Goal: Task Accomplishment & Management: Use online tool/utility

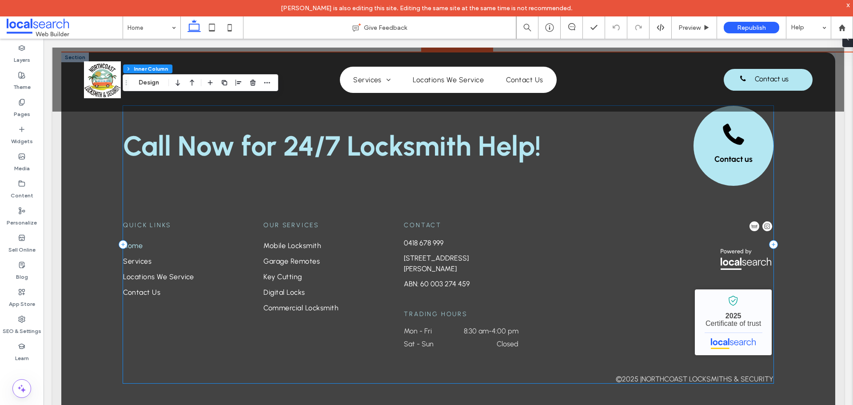
scroll to position [1563, 0]
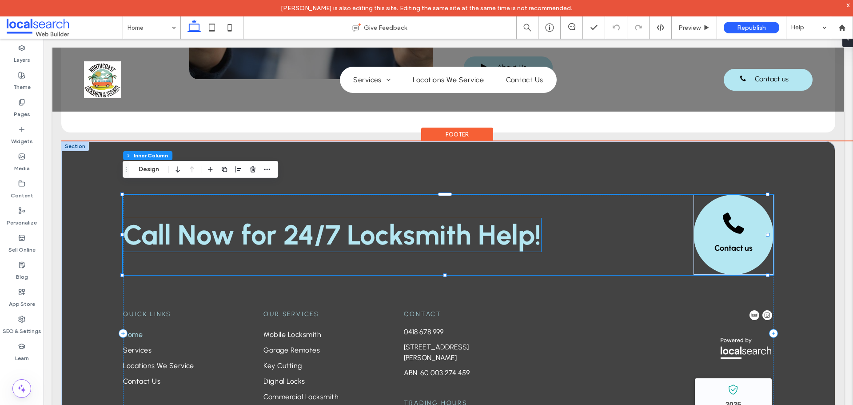
click at [376, 218] on strong "Call Now for 24/7 Locksmith Help!" at bounding box center [332, 234] width 418 height 33
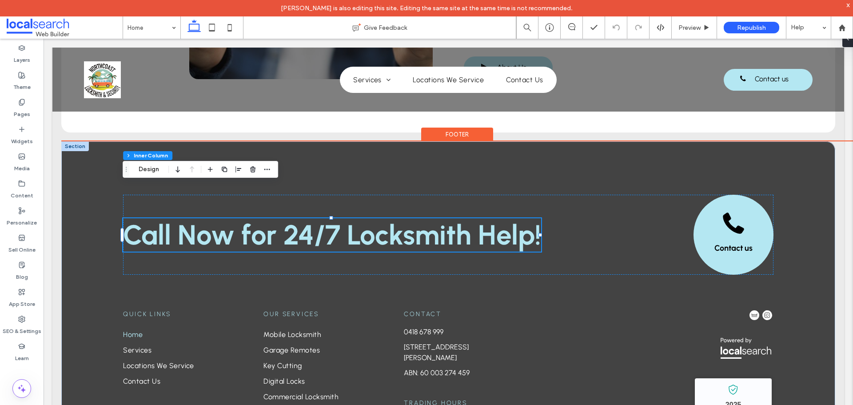
scroll to position [0, 0]
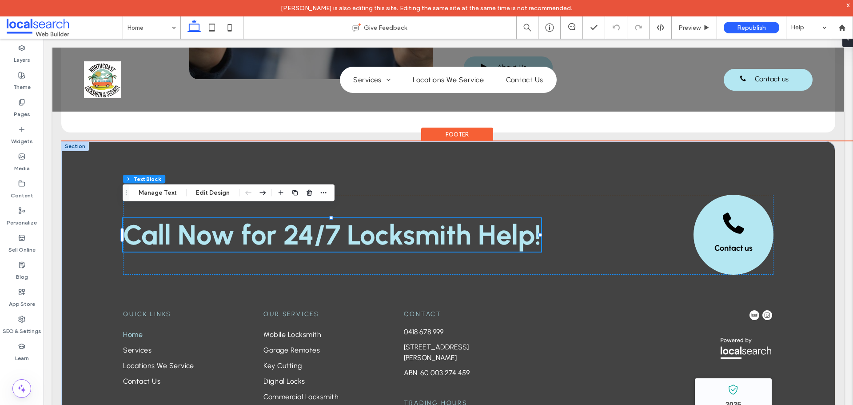
click at [359, 220] on strong "Call Now for 24/7 Locksmith Help!" at bounding box center [332, 234] width 418 height 33
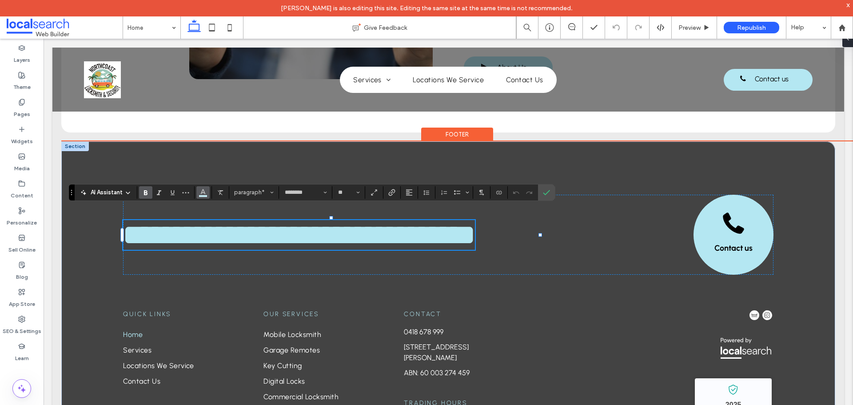
click at [203, 198] on button "Color" at bounding box center [202, 192] width 13 height 12
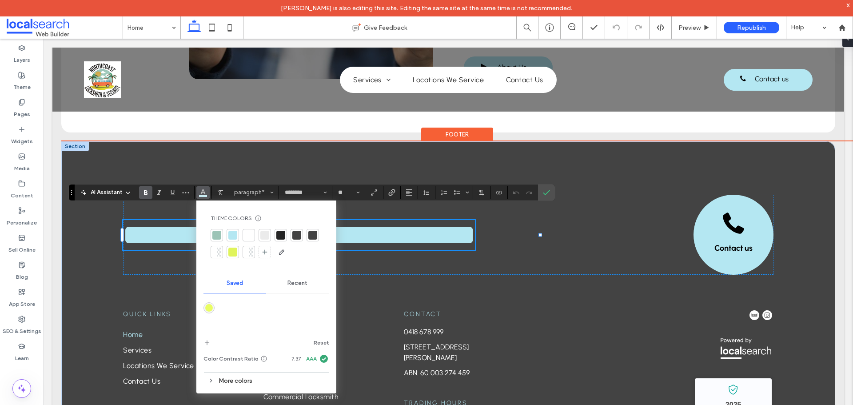
click at [217, 237] on div at bounding box center [216, 235] width 9 height 9
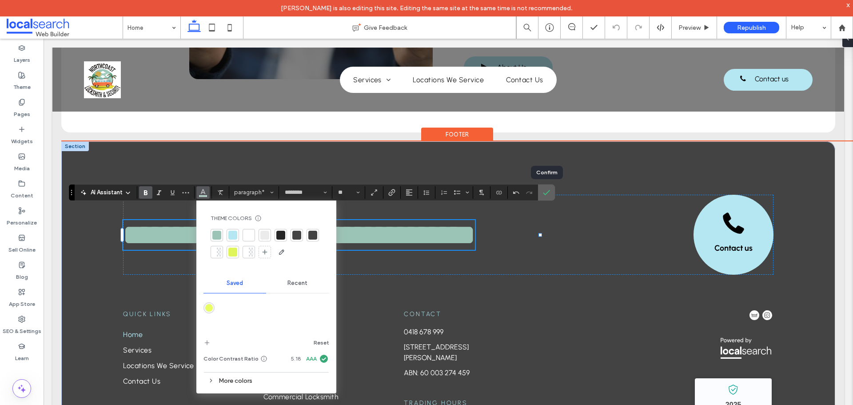
click at [545, 193] on icon "Confirm" at bounding box center [546, 192] width 7 height 7
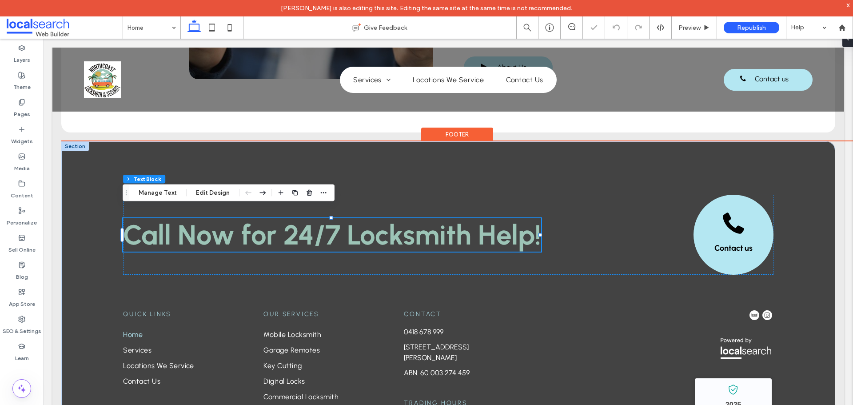
click at [381, 221] on strong "Call Now for 24/7 Locksmith Help!" at bounding box center [332, 234] width 418 height 33
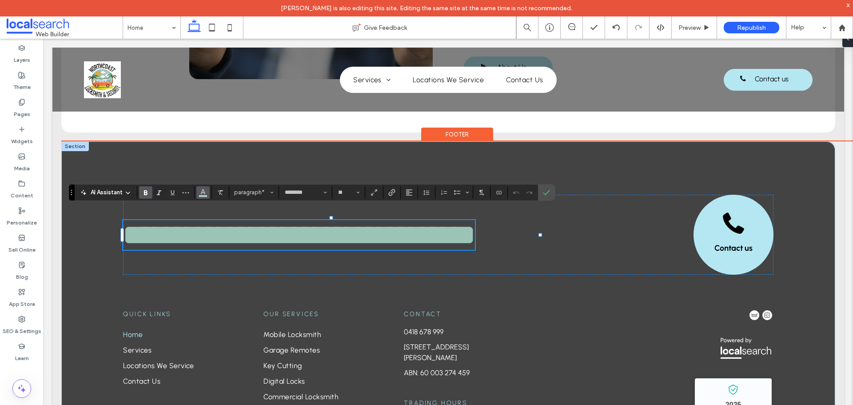
click at [201, 195] on span "Color" at bounding box center [202, 192] width 7 height 12
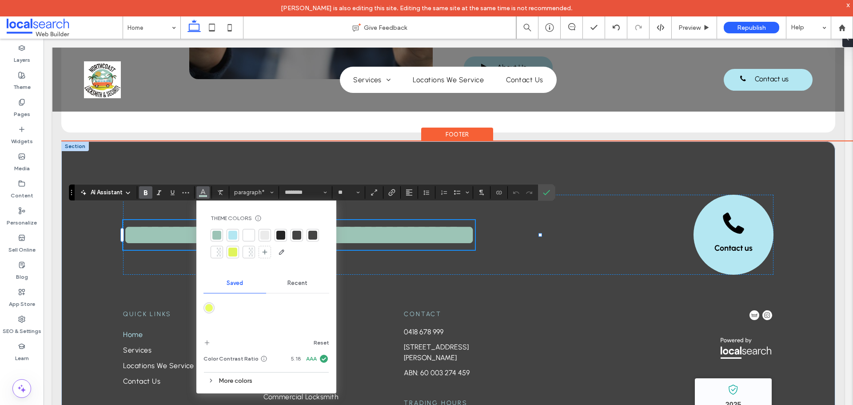
click at [235, 235] on div at bounding box center [232, 235] width 9 height 9
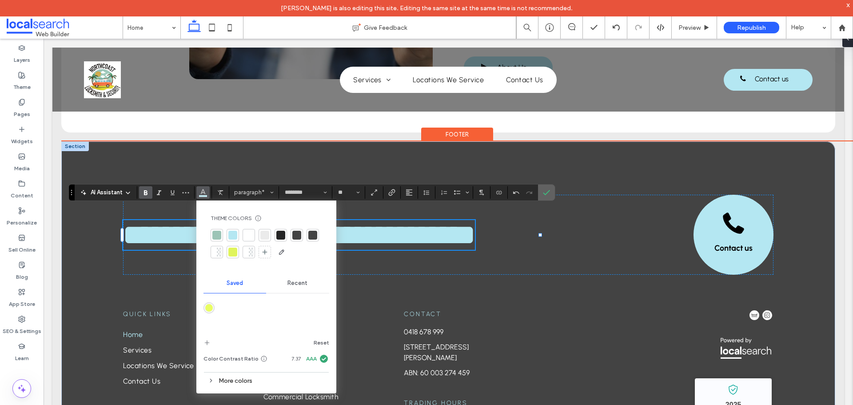
click at [545, 190] on icon "Confirm" at bounding box center [546, 192] width 7 height 7
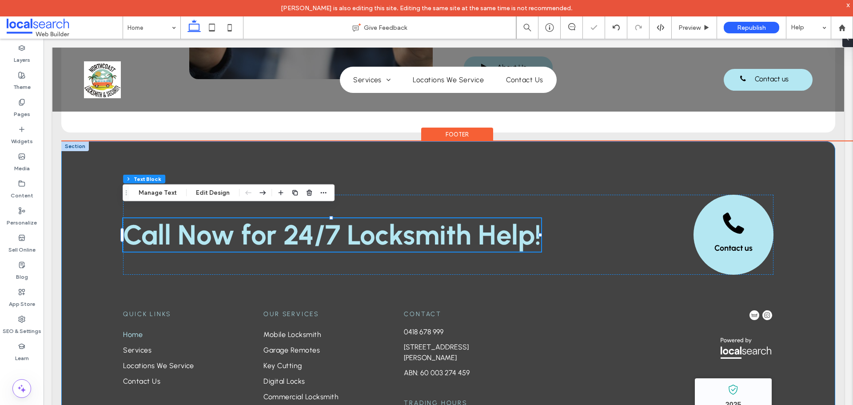
click at [550, 159] on div "Call Now for 24/7 Locksmith Help! Contact us Quick Links Home Services Location…" at bounding box center [448, 324] width 774 height 366
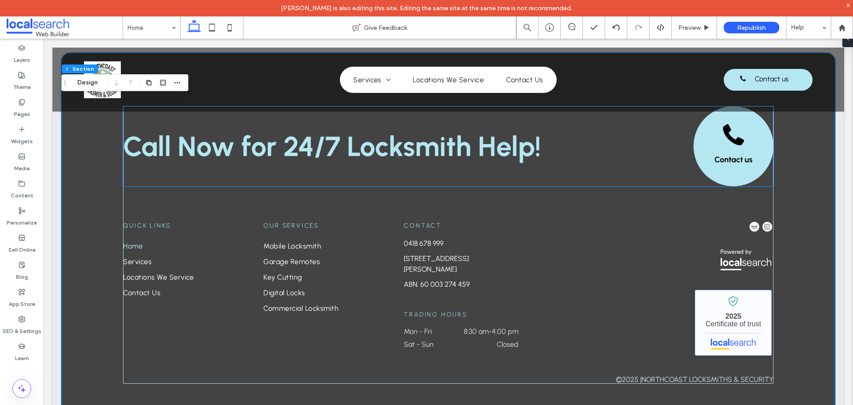
scroll to position [1652, 0]
click at [24, 321] on icon at bounding box center [21, 318] width 7 height 7
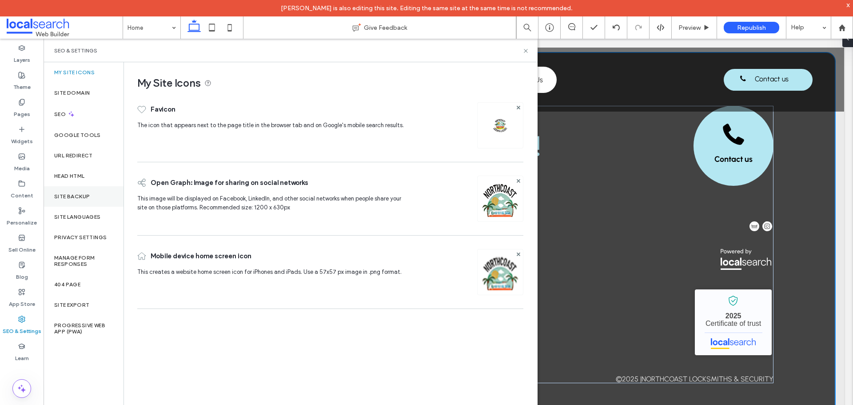
click at [65, 192] on div "Site Backup" at bounding box center [84, 196] width 80 height 20
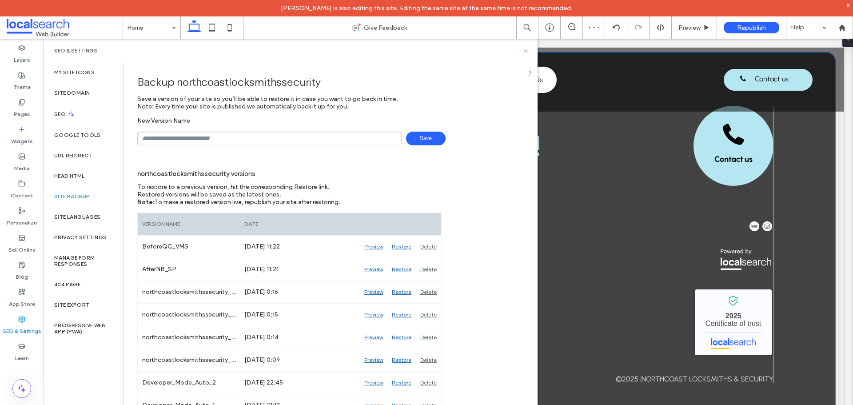
click at [526, 52] on icon at bounding box center [525, 51] width 7 height 7
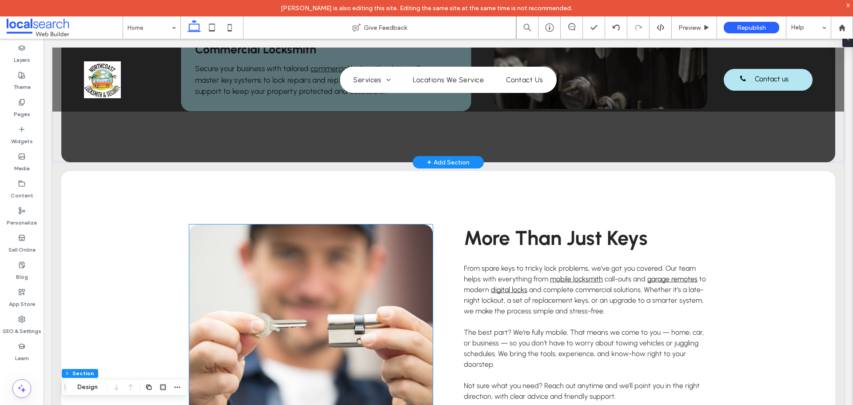
scroll to position [1074, 0]
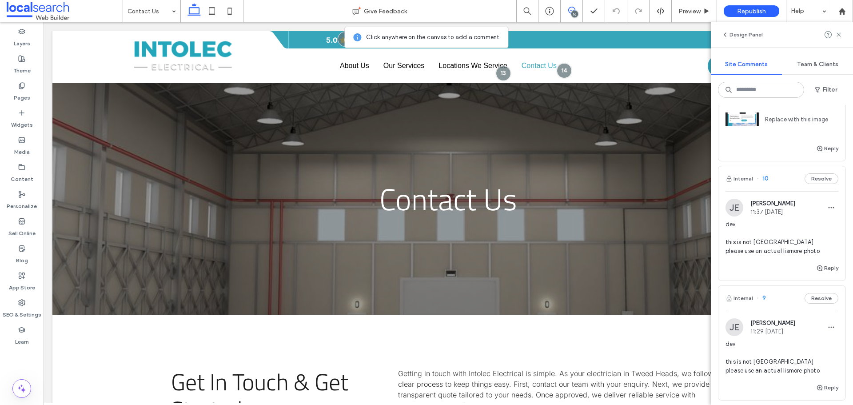
scroll to position [800, 0]
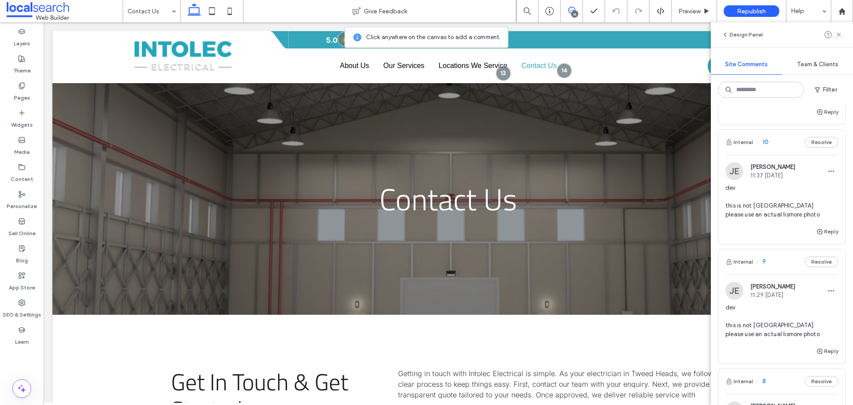
click at [779, 206] on span "dev this is not australia please use an actual lismore photo" at bounding box center [781, 201] width 113 height 36
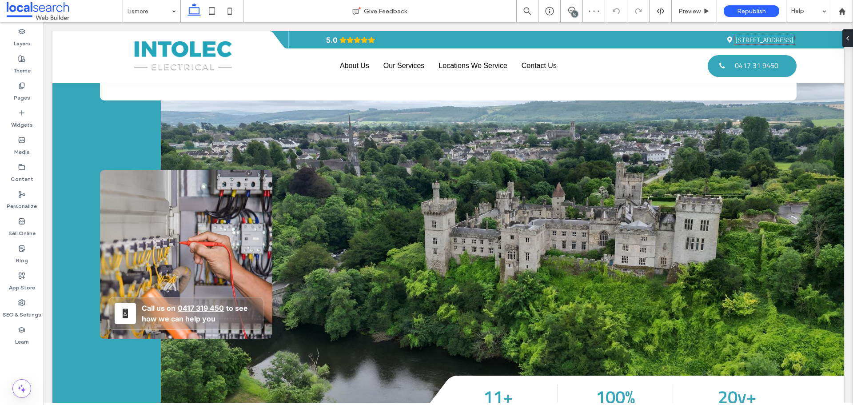
click at [576, 12] on div "16" at bounding box center [574, 14] width 7 height 7
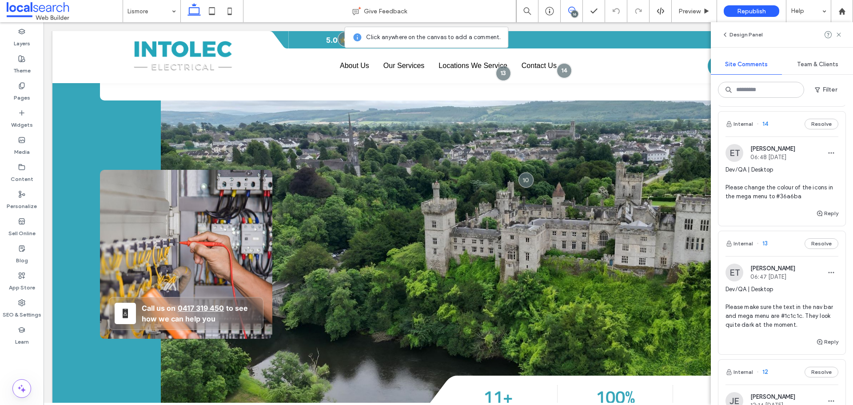
scroll to position [400, 0]
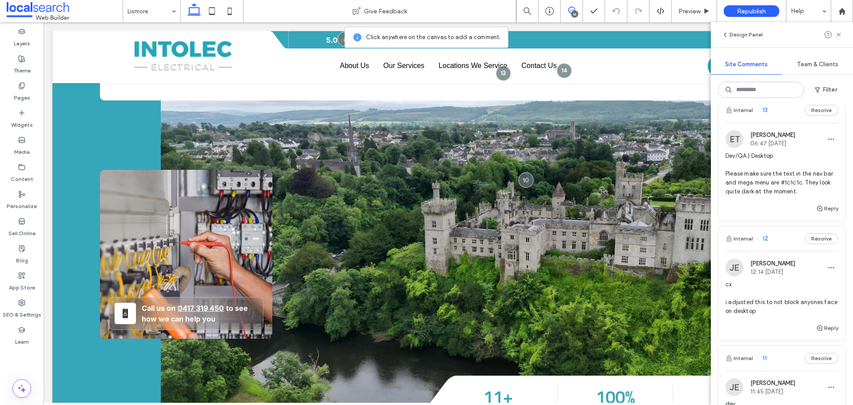
click at [772, 195] on span "Dev/QA | Desktop Please make sure the text in the nav bar and mega menu are #1c…" at bounding box center [781, 173] width 113 height 44
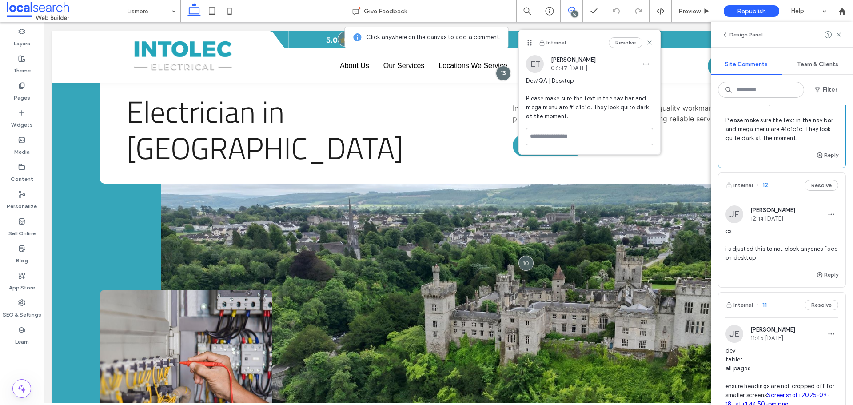
scroll to position [533, 0]
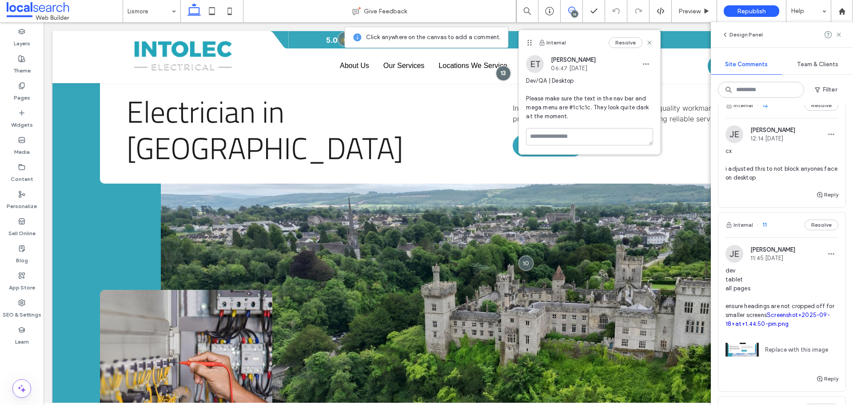
click at [792, 176] on span "cx i adjusted this to not block anyones face on desktop" at bounding box center [781, 165] width 113 height 36
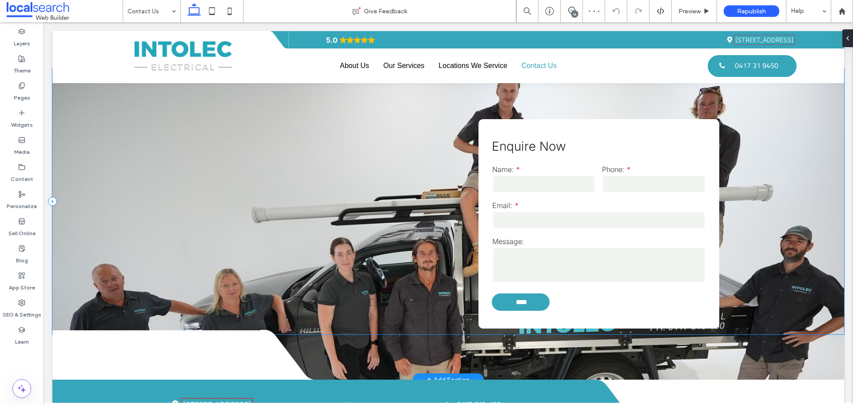
scroll to position [734, 0]
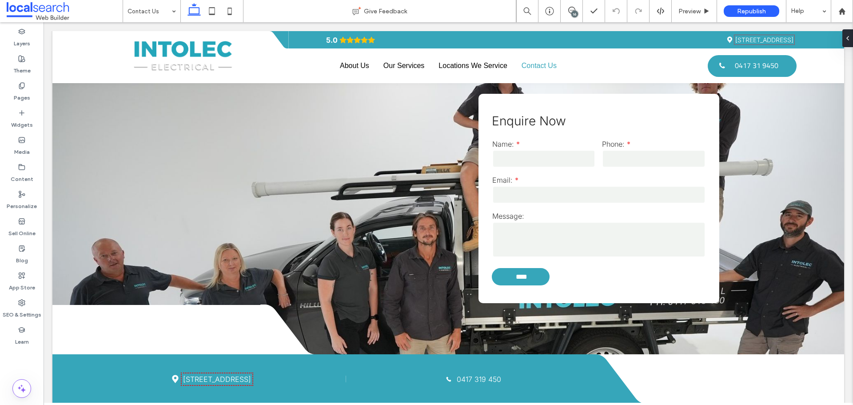
click at [575, 11] on div "16" at bounding box center [574, 14] width 7 height 7
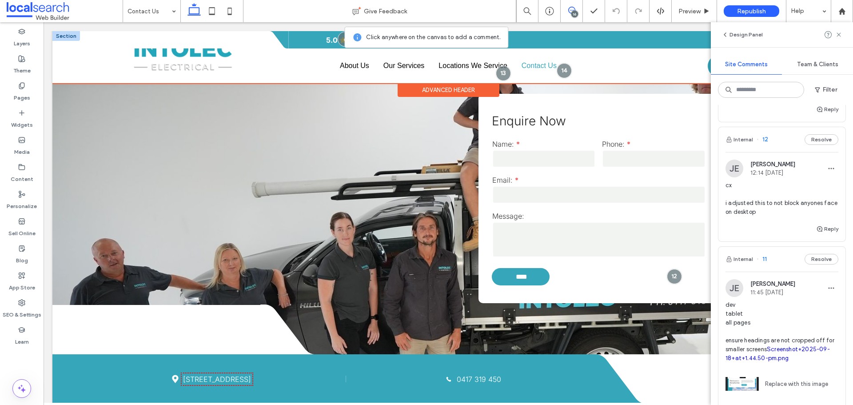
scroll to position [489, 0]
